Goal: Task Accomplishment & Management: Use online tool/utility

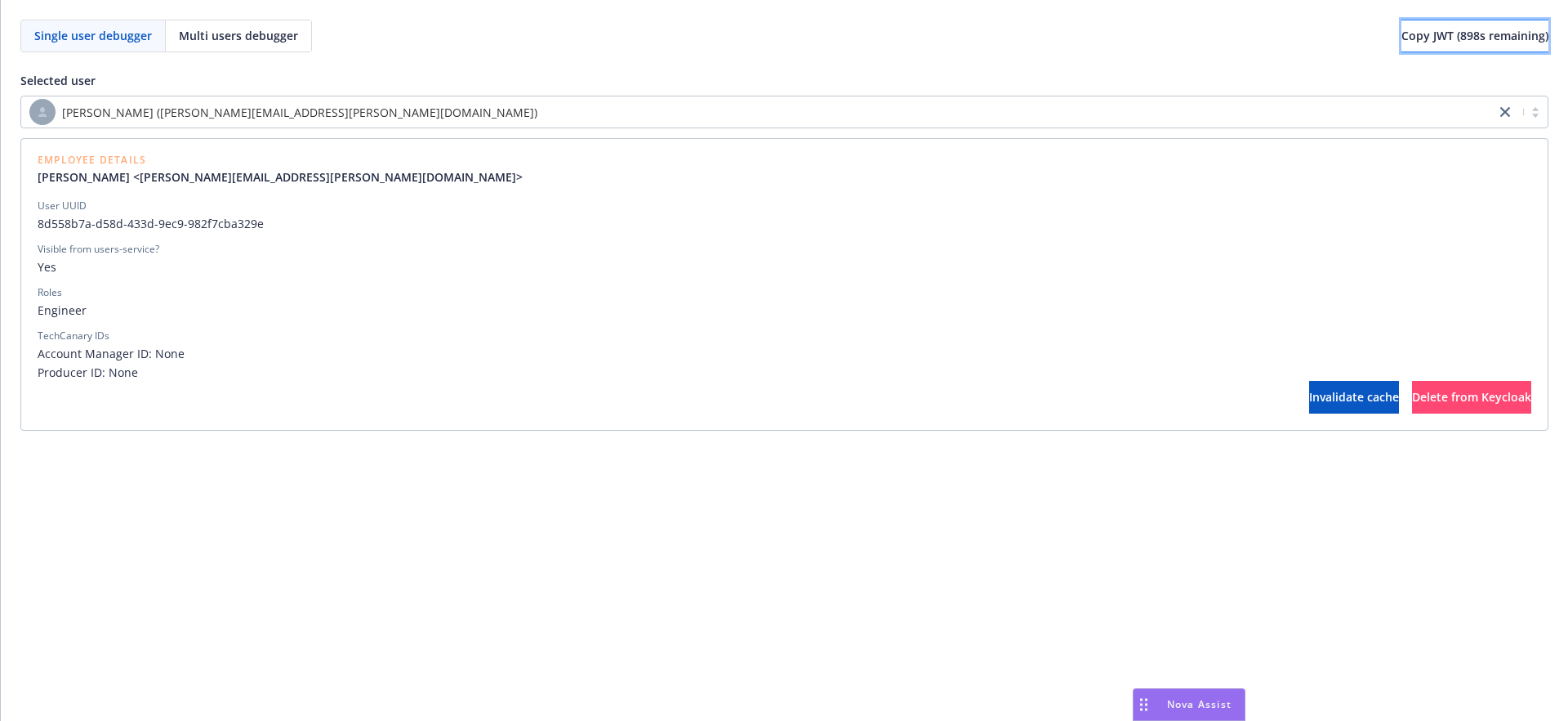
click at [1402, 35] on span "Copy JWT ( 898 s remaining)" at bounding box center [1475, 36] width 147 height 16
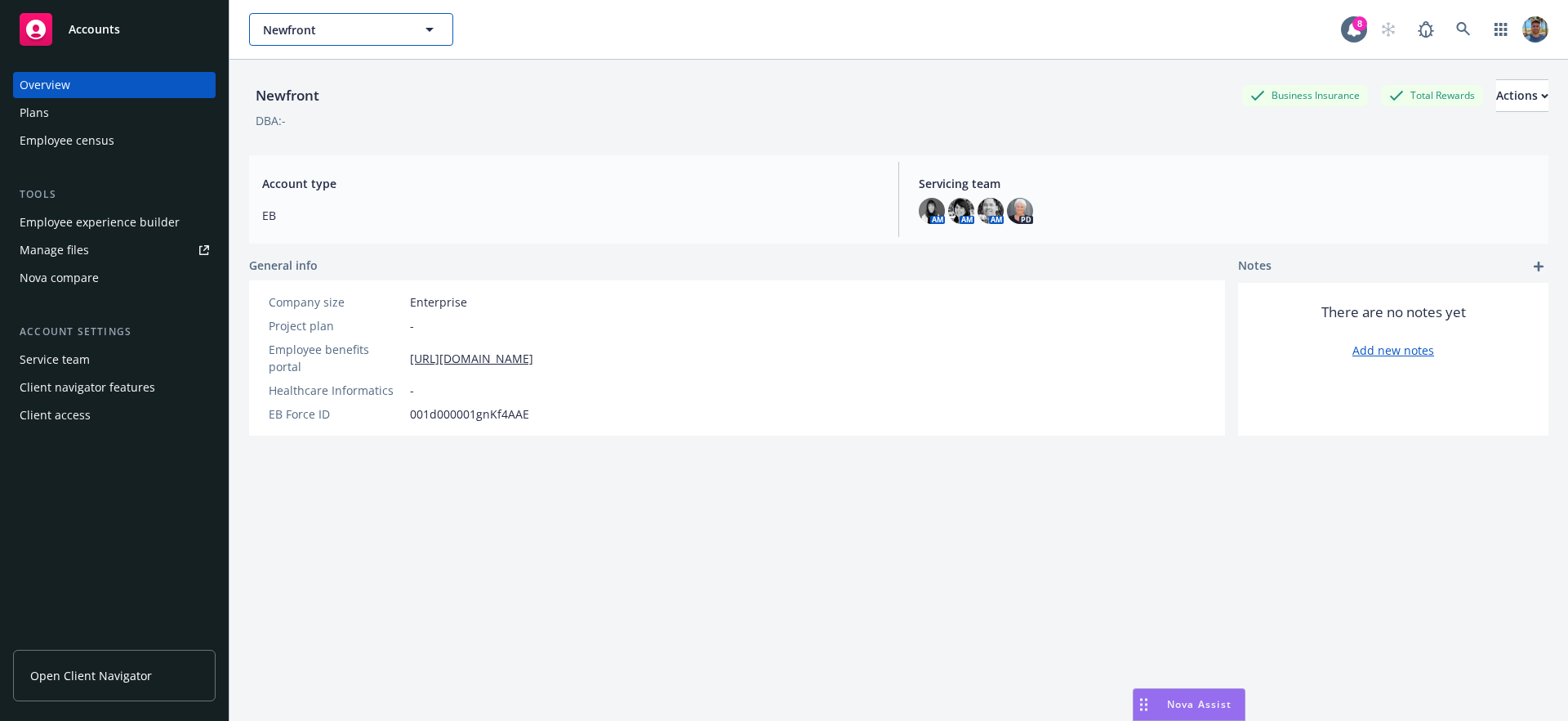
click at [384, 44] on button "Newfront" at bounding box center [351, 29] width 204 height 33
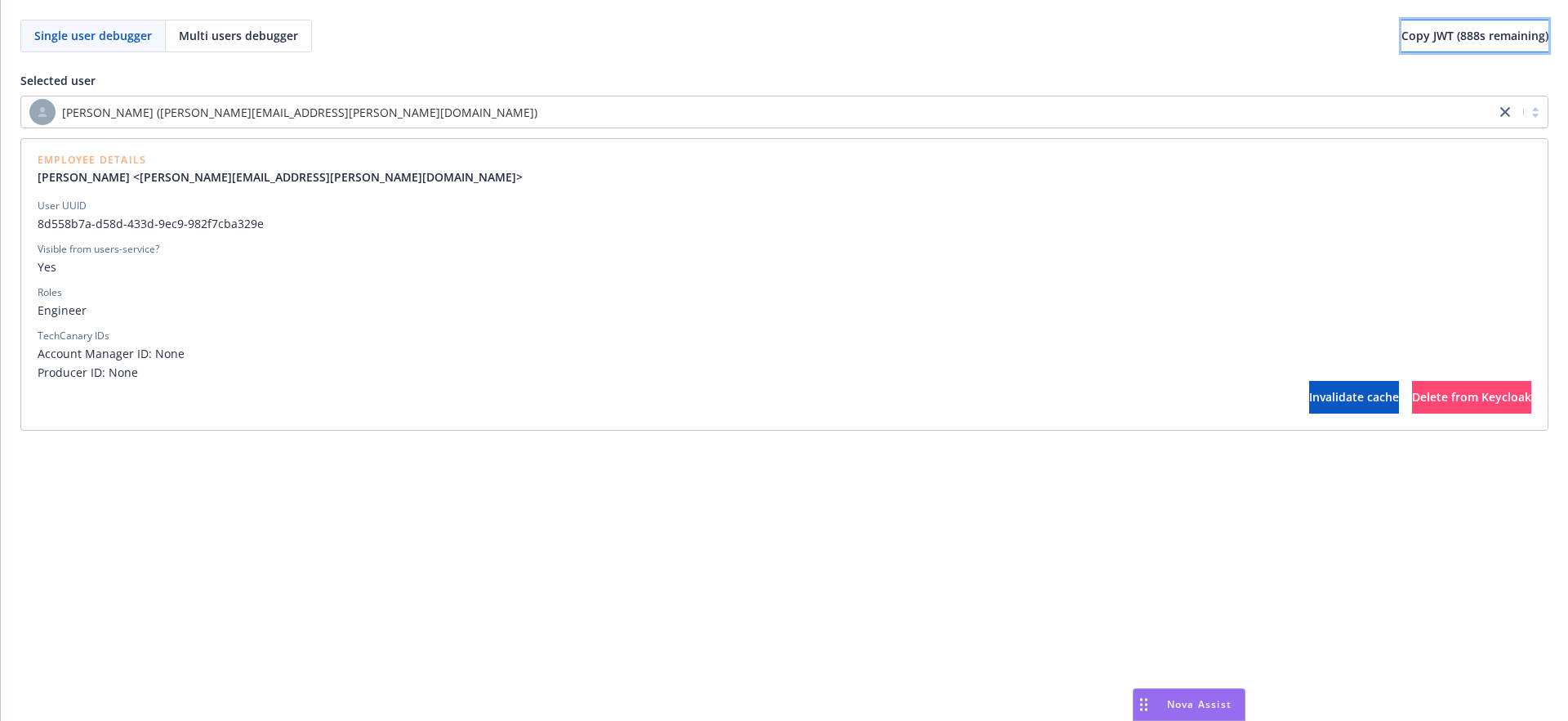
click at [1418, 37] on span "Copy JWT ( 888 s remaining)" at bounding box center [1475, 36] width 147 height 16
click at [1402, 31] on span "Copy JWT ( 882 s remaining)" at bounding box center [1475, 36] width 147 height 16
click at [1290, 70] on div "Selected user Gabriel Schmitt (gabriel.schmitt@newfront.com) Employee Details G…" at bounding box center [784, 241] width 1528 height 378
click at [1402, 40] on span "Copy JWT ( 898 s remaining)" at bounding box center [1475, 36] width 147 height 16
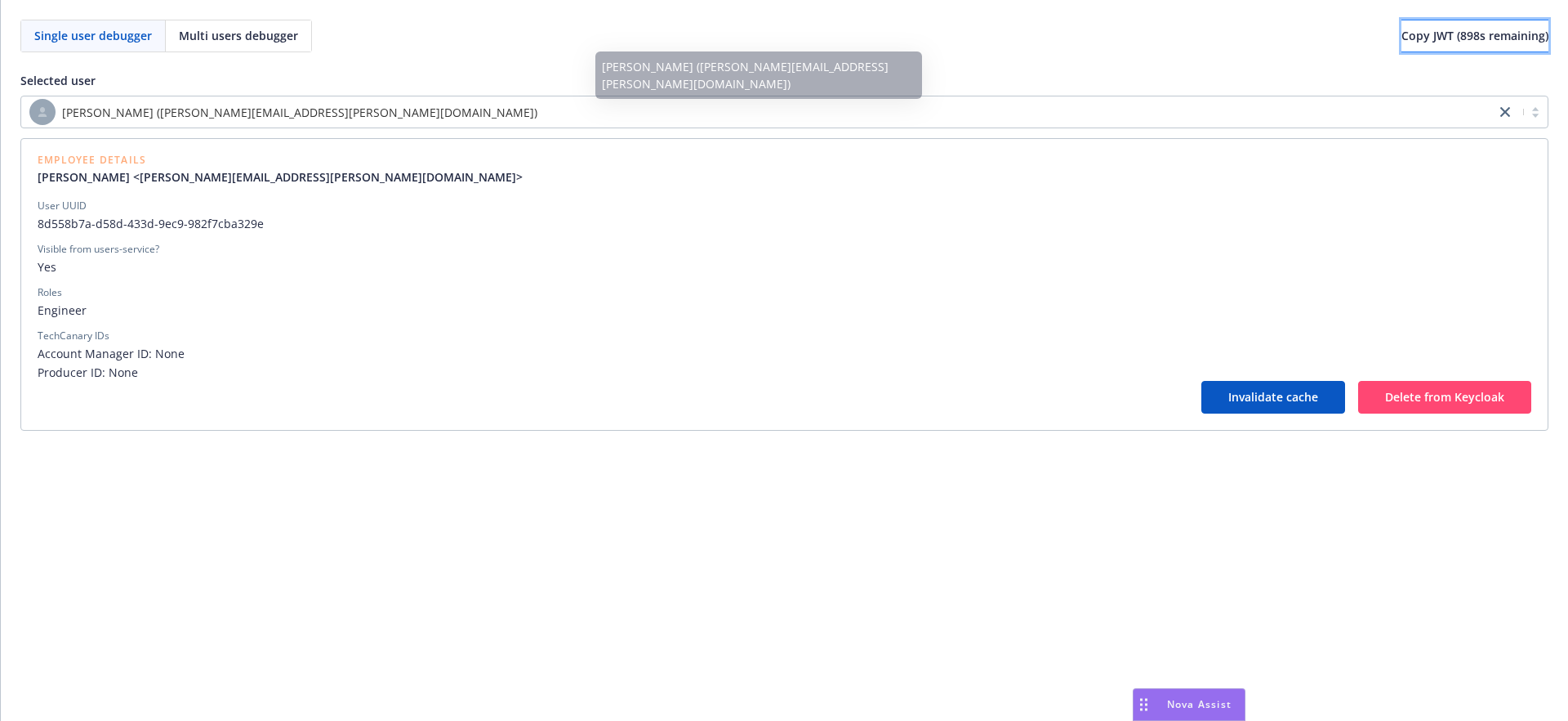
click at [1402, 35] on span "Copy JWT ( 898 s remaining)" at bounding box center [1475, 36] width 147 height 16
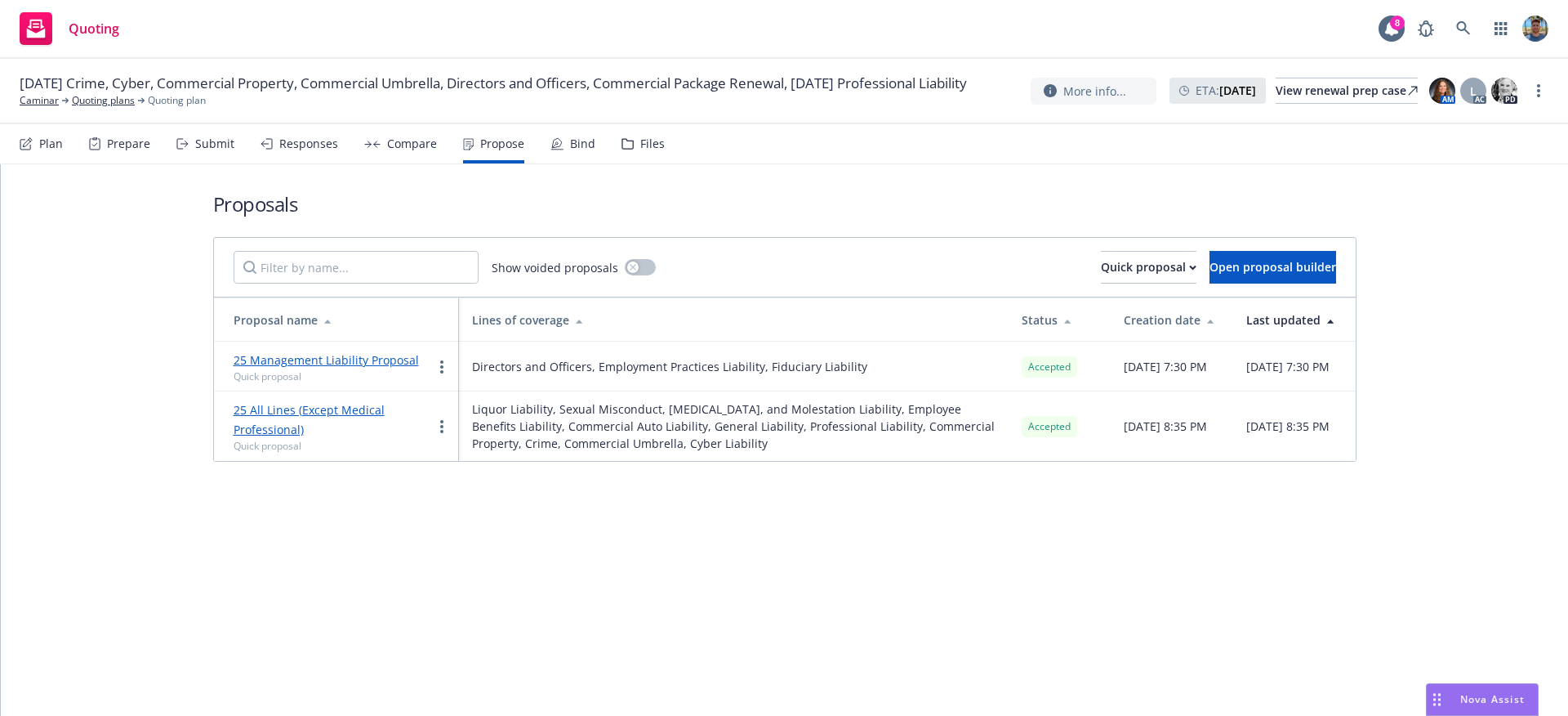
drag, startPoint x: 829, startPoint y: 204, endPoint x: 840, endPoint y: 204, distance: 11.0
click at [829, 204] on h1 "Proposals" at bounding box center [784, 203] width 1143 height 27
click at [746, 661] on div "Proposals Show voided proposals Quick proposal Open proposal builder Proposal n…" at bounding box center [784, 440] width 1568 height 552
click at [365, 355] on link "25 Management Liability Proposal" at bounding box center [327, 360] width 186 height 16
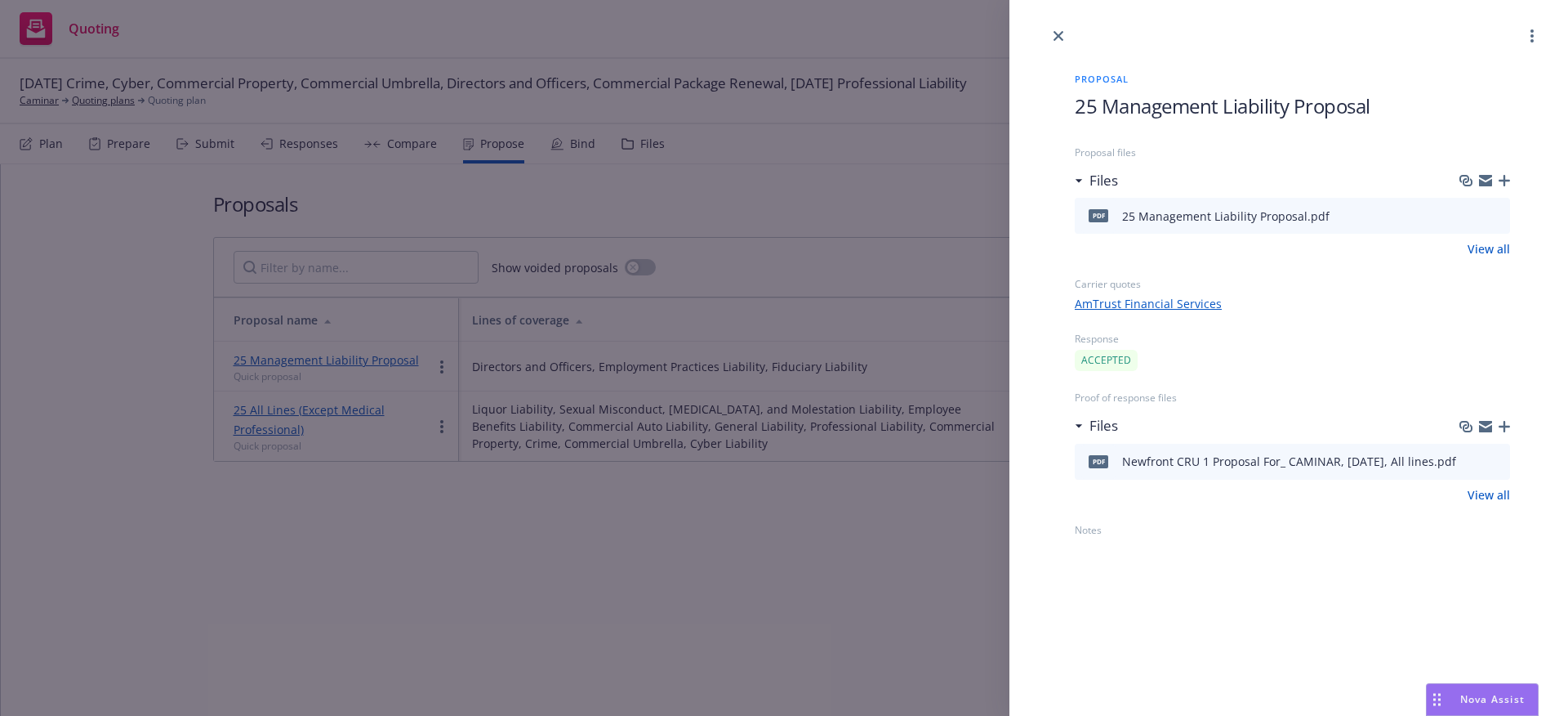
click at [764, 379] on div "Proposal 25 Management Liability Proposal Proposal files Files pdf 25 Managemen…" at bounding box center [784, 358] width 1568 height 716
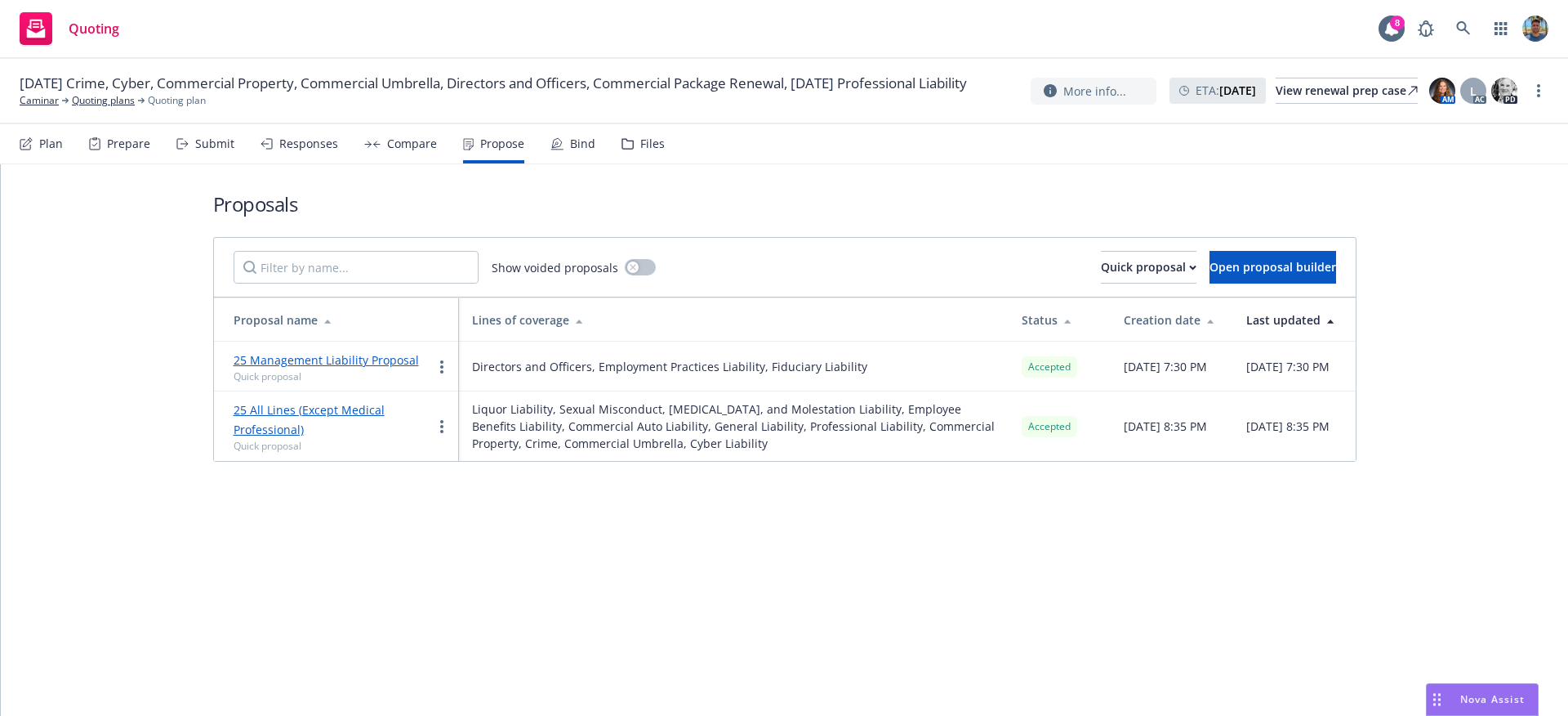
click at [525, 207] on h1 "Proposals" at bounding box center [784, 203] width 1143 height 27
click at [342, 360] on link "25 Management Liability Proposal" at bounding box center [327, 360] width 186 height 16
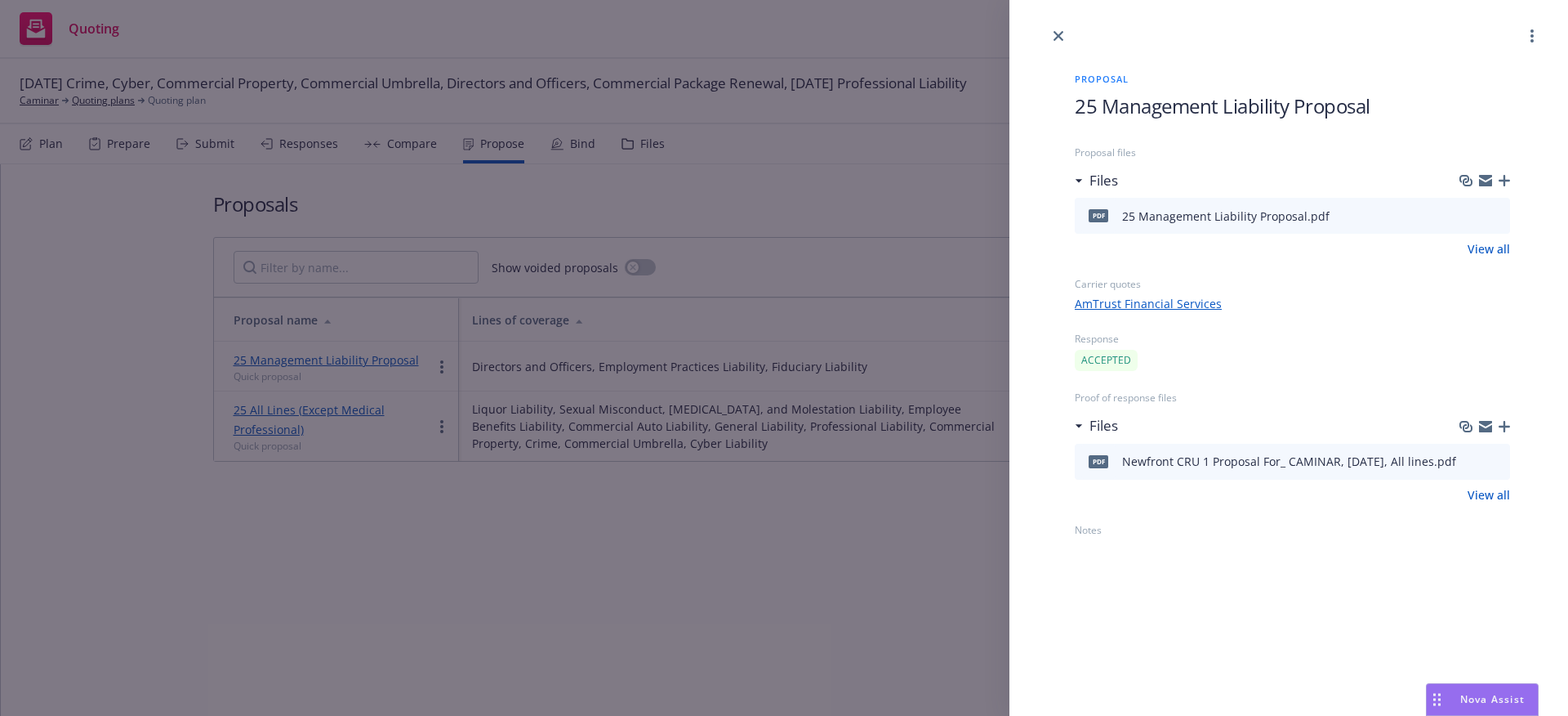
click at [820, 199] on div "Proposal 25 Management Liability Proposal Proposal files Files pdf 25 Managemen…" at bounding box center [784, 358] width 1568 height 716
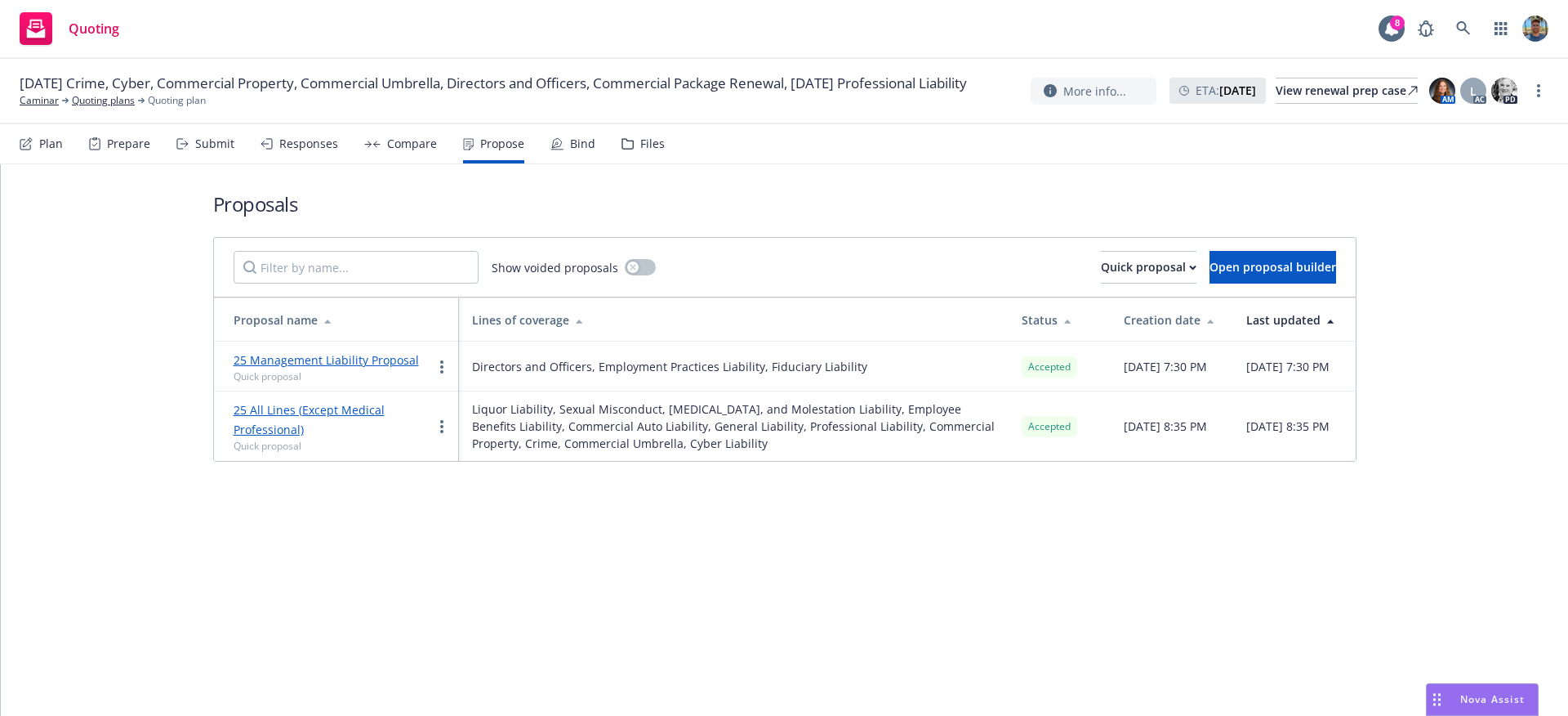
click at [832, 566] on div "Proposals Show voided proposals Quick proposal Open proposal builder Proposal n…" at bounding box center [784, 440] width 1568 height 552
click at [332, 413] on link "25 All Lines (Except Medical Professional)" at bounding box center [309, 419] width 151 height 35
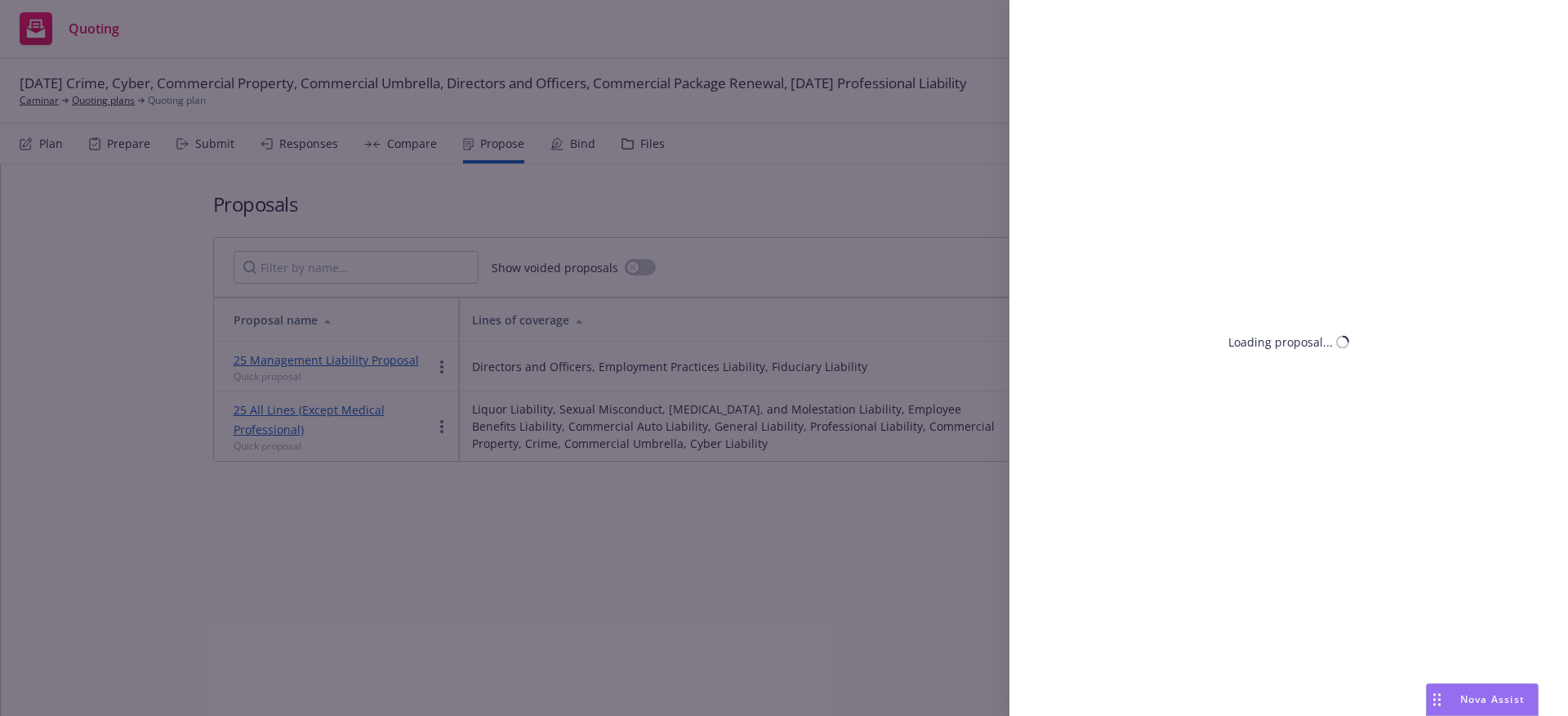
click at [638, 492] on div "Loading proposal..." at bounding box center [784, 358] width 1568 height 716
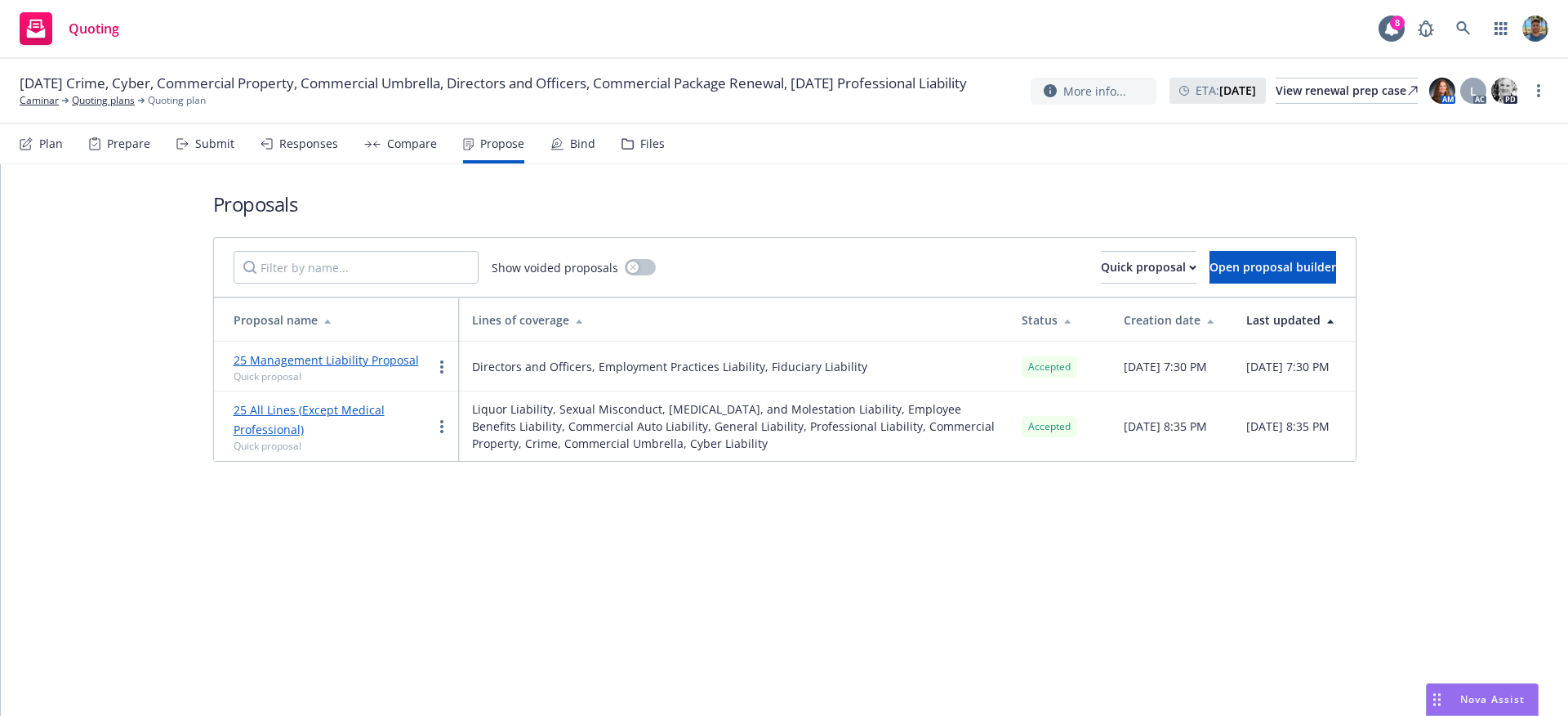
click at [1045, 609] on div "Proposals Show voided proposals Quick proposal Open proposal builder Proposal n…" at bounding box center [784, 440] width 1568 height 552
drag, startPoint x: 619, startPoint y: 534, endPoint x: 663, endPoint y: 692, distance: 164.0
click at [624, 538] on div "Proposals Show voided proposals Quick proposal Open proposal builder Proposal n…" at bounding box center [784, 440] width 1568 height 552
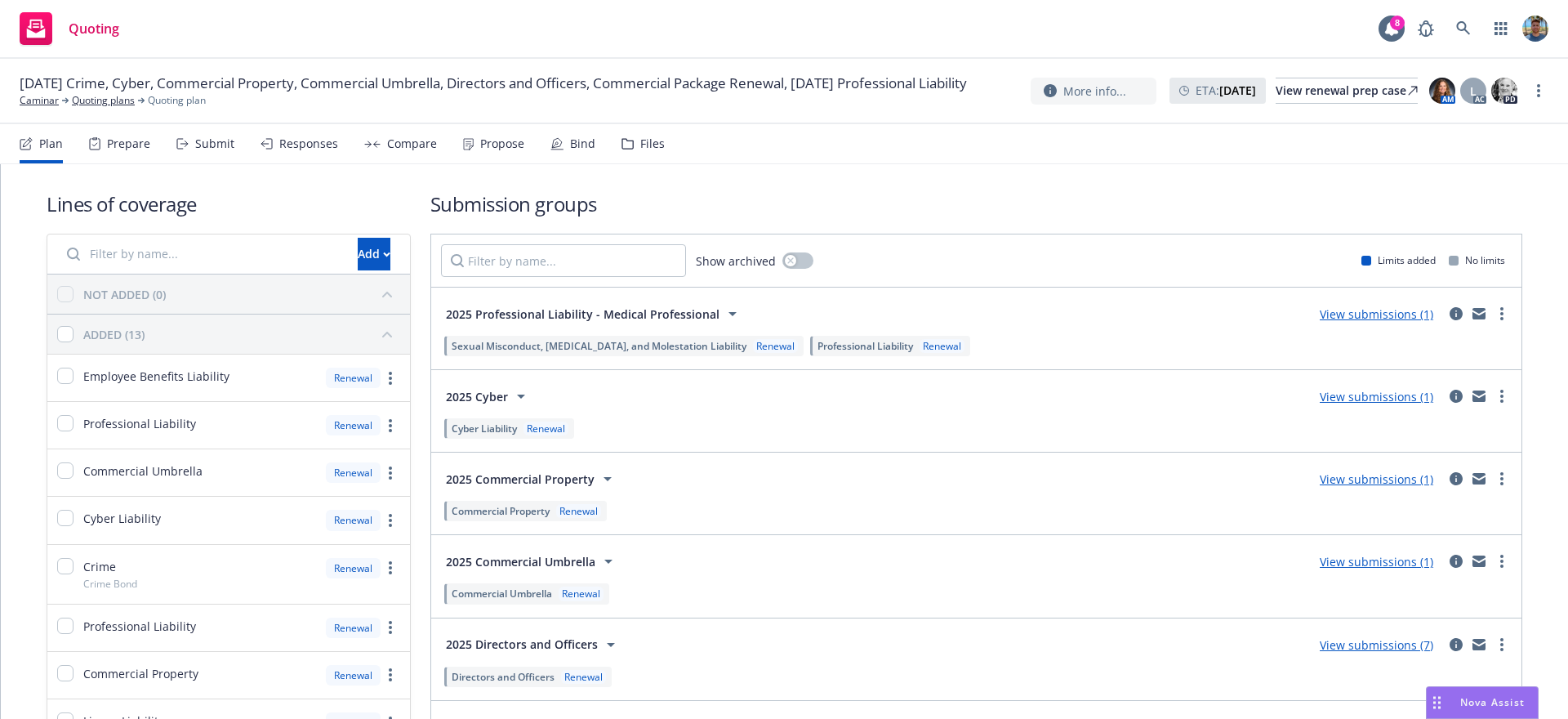
click at [227, 150] on div "Submit" at bounding box center [214, 143] width 39 height 13
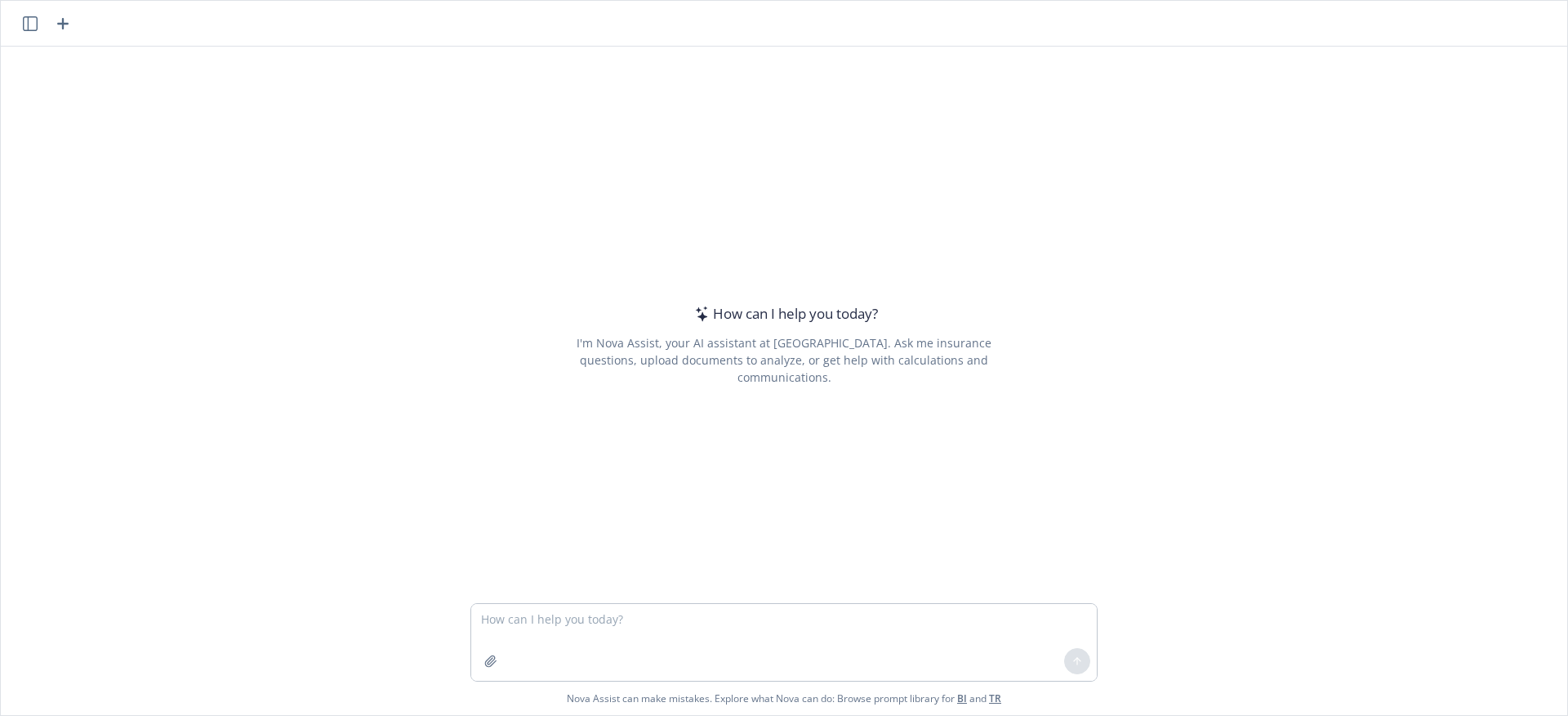
click at [270, 86] on div "How can I help you today? I'm Nova Assist, your AI assistant at Newfront. Ask m…" at bounding box center [784, 325] width 1567 height 557
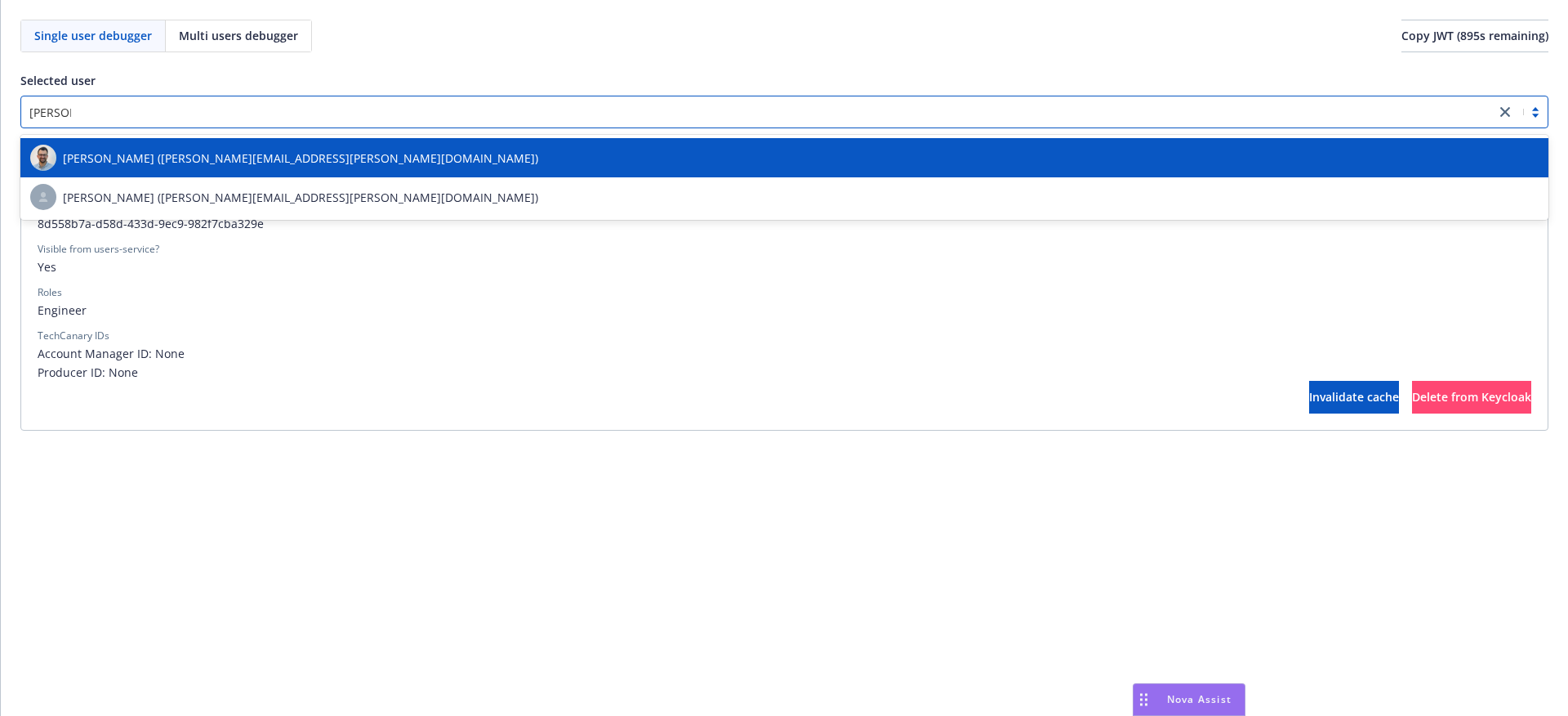
type input "[PERSON_NAME]"
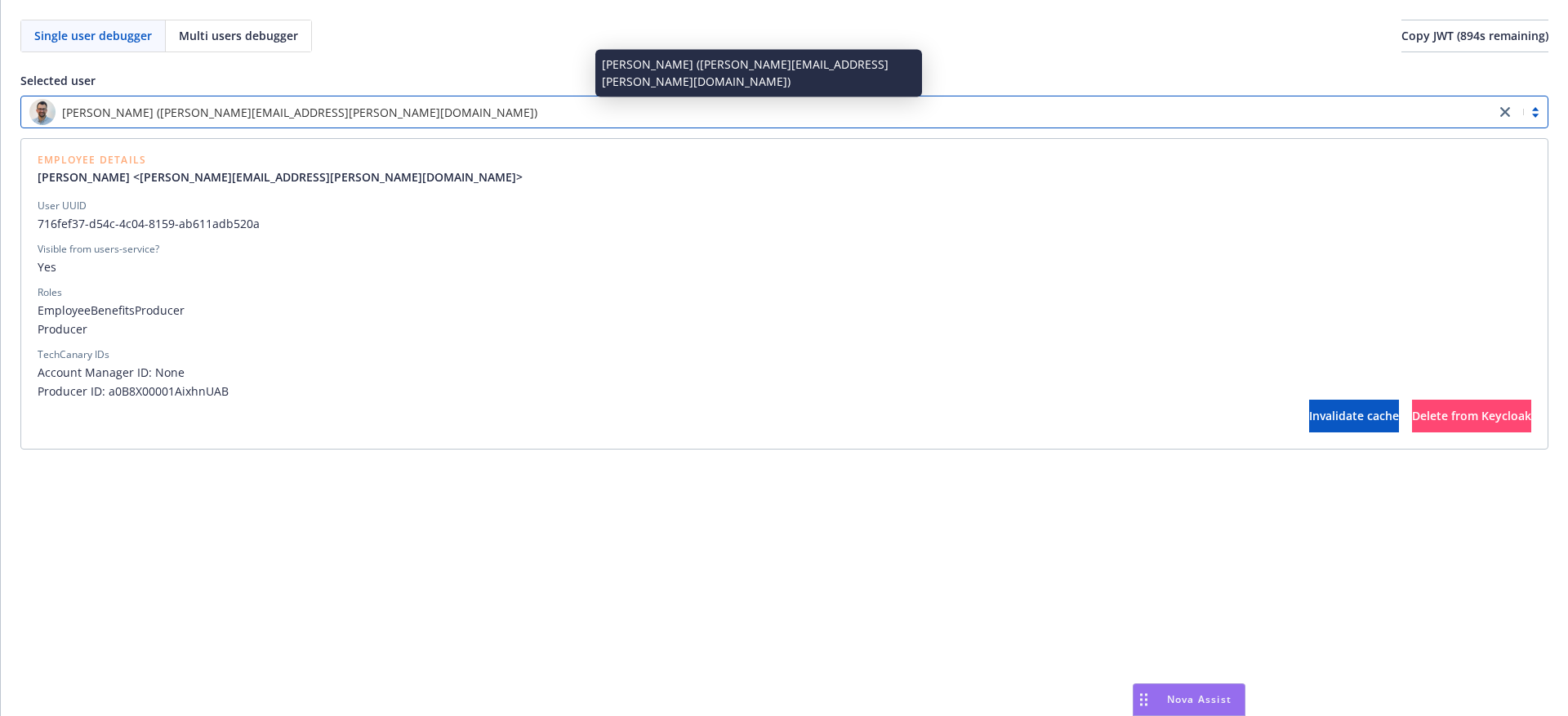
click at [354, 308] on span "EmployeeBenefitsProducer" at bounding box center [784, 310] width 1494 height 17
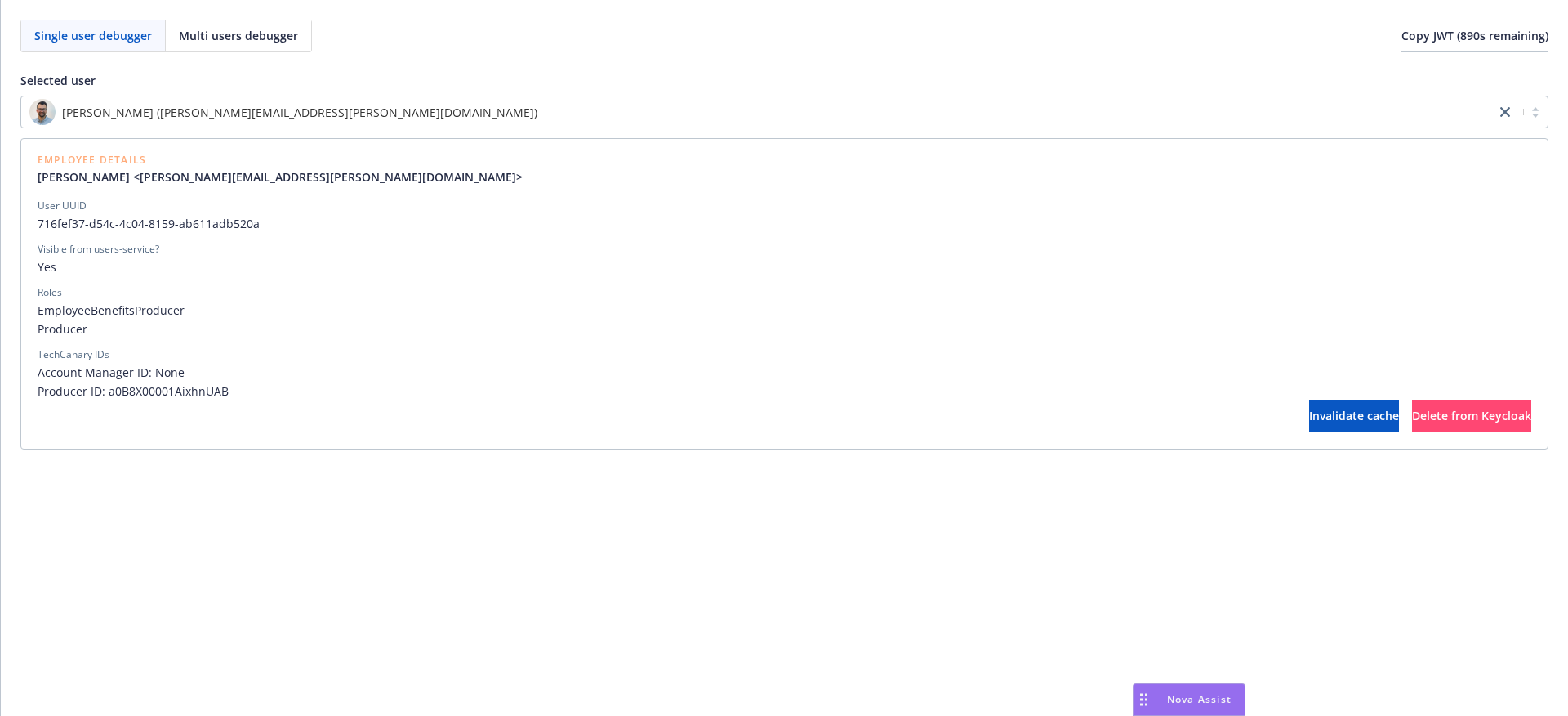
click at [347, 114] on div "[PERSON_NAME] ([PERSON_NAME][EMAIL_ADDRESS][PERSON_NAME][DOMAIN_NAME])" at bounding box center [758, 112] width 1458 height 26
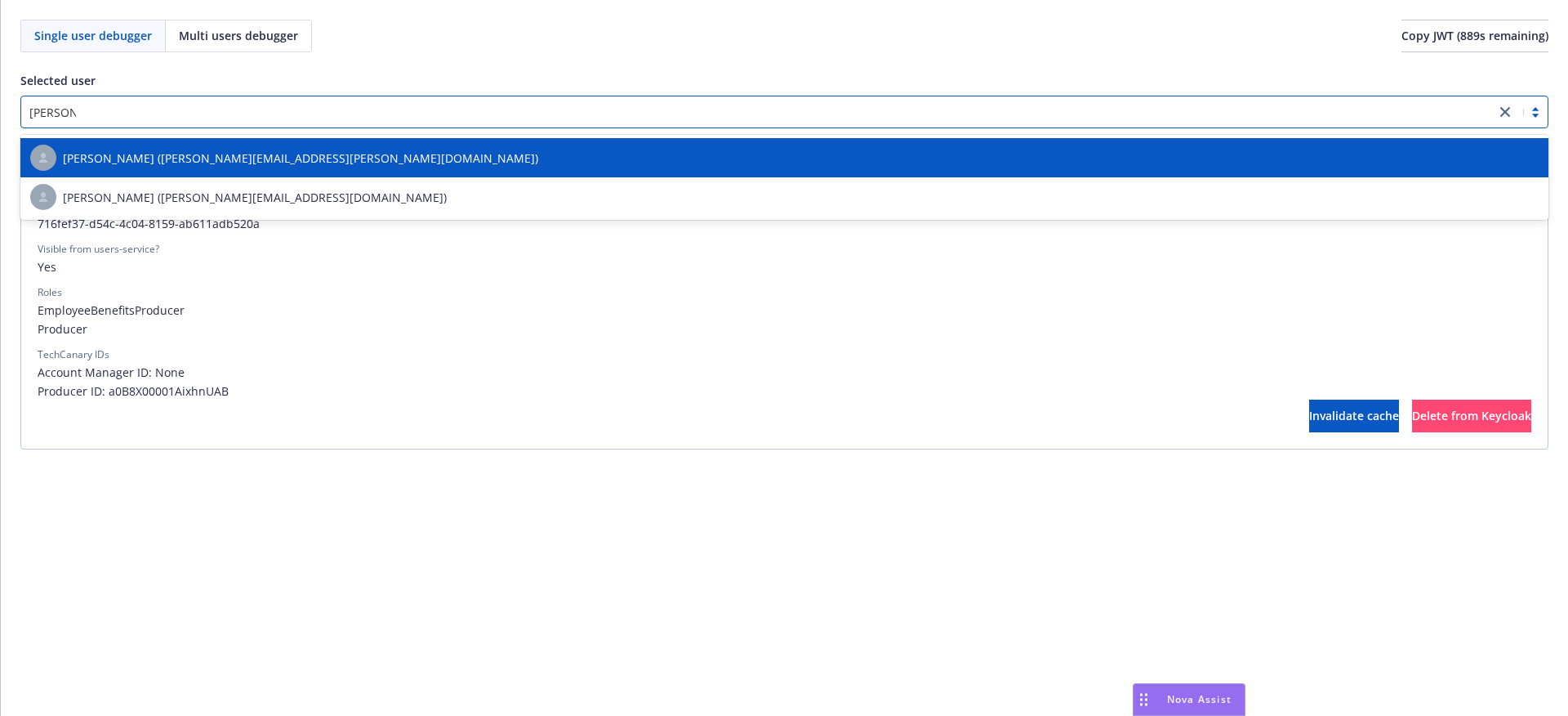
type input "[PERSON_NAME]"
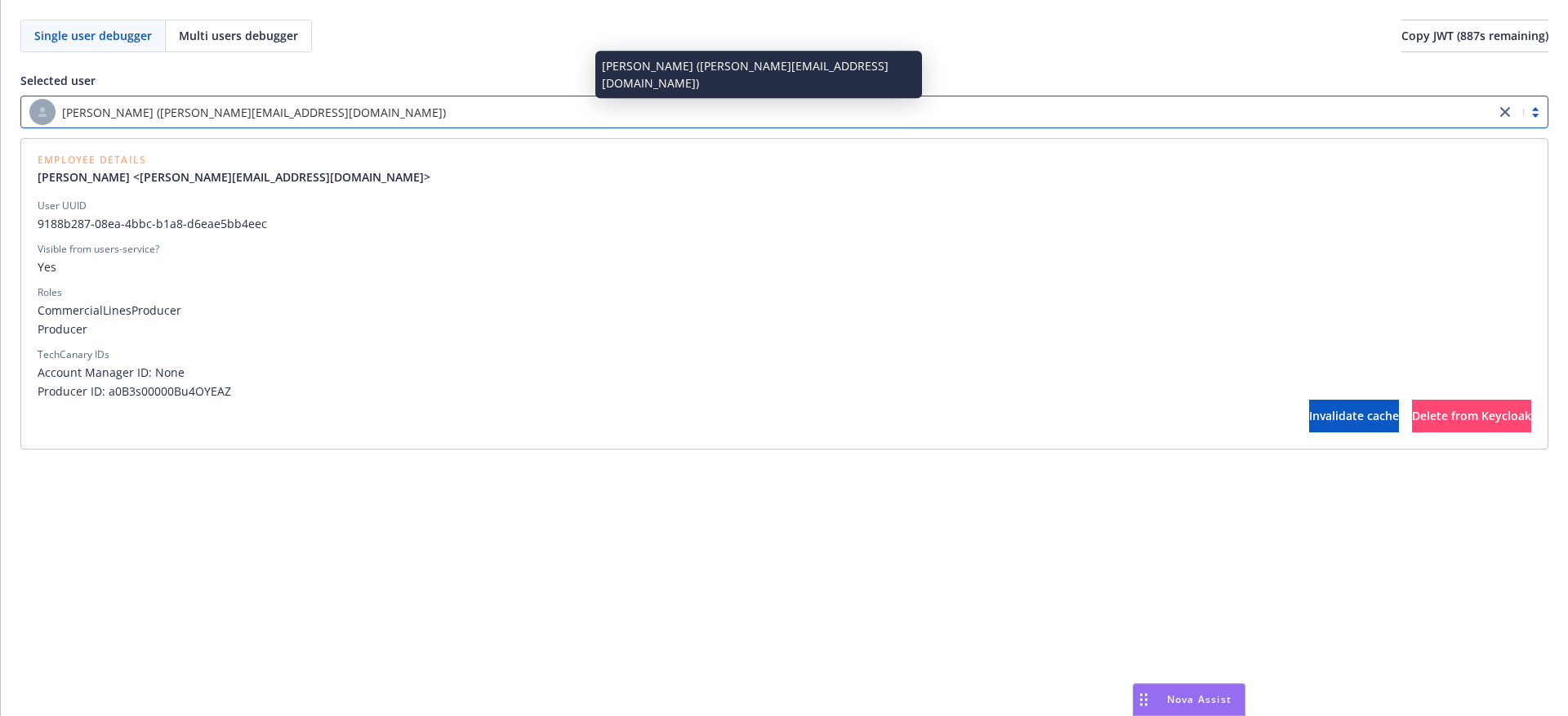
drag, startPoint x: 408, startPoint y: 269, endPoint x: 417, endPoint y: 260, distance: 12.7
click at [410, 268] on span "Yes" at bounding box center [784, 266] width 1494 height 17
